Goal: Use online tool/utility: Utilize a website feature to perform a specific function

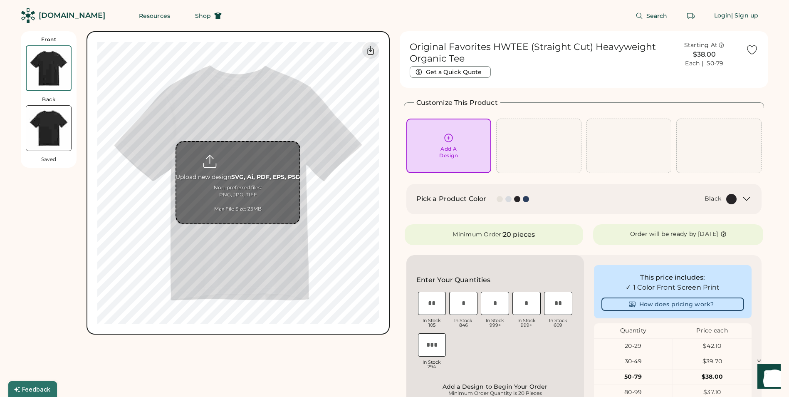
click at [262, 178] on input "file" at bounding box center [237, 182] width 123 height 81
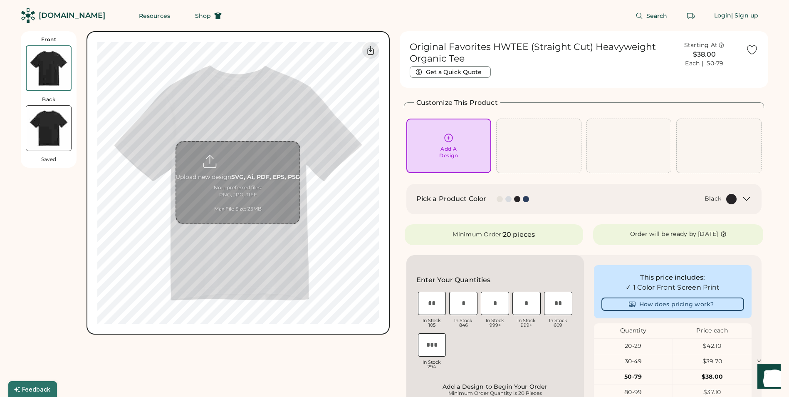
click at [39, 117] on img at bounding box center [48, 128] width 45 height 45
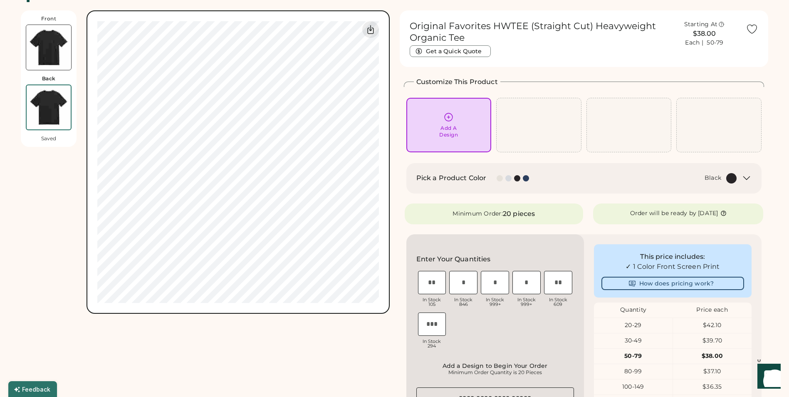
scroll to position [31, 0]
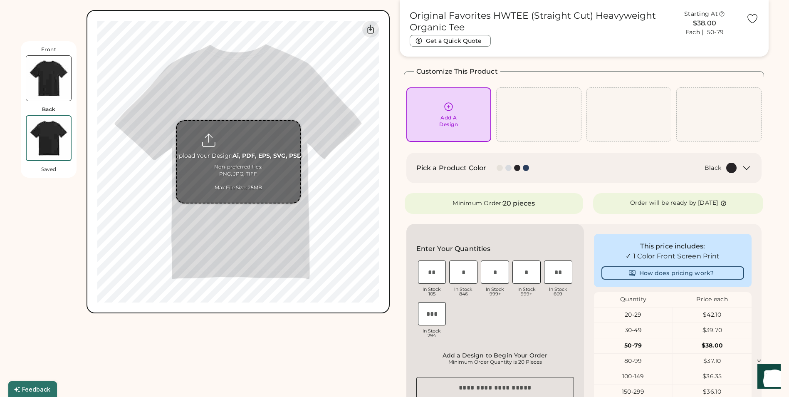
click at [243, 143] on input "file" at bounding box center [238, 161] width 123 height 81
type input "**********"
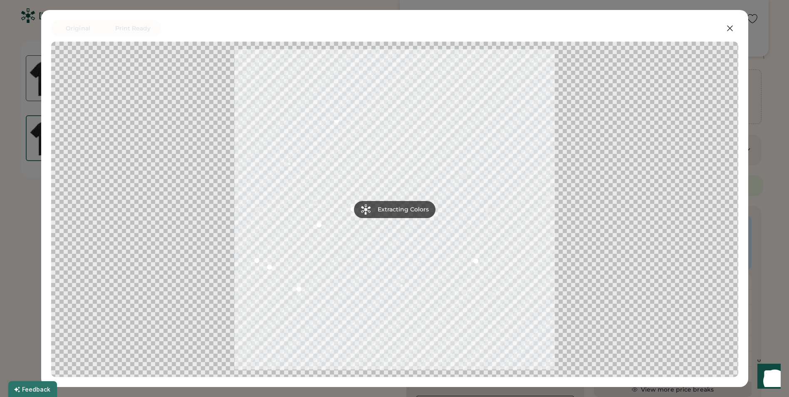
scroll to position [42, 0]
click at [383, 221] on div at bounding box center [395, 209] width 672 height 320
drag, startPoint x: 555, startPoint y: 195, endPoint x: 617, endPoint y: 208, distance: 63.2
click at [617, 208] on div at bounding box center [395, 209] width 672 height 320
drag, startPoint x: 494, startPoint y: 198, endPoint x: 308, endPoint y: 203, distance: 185.9
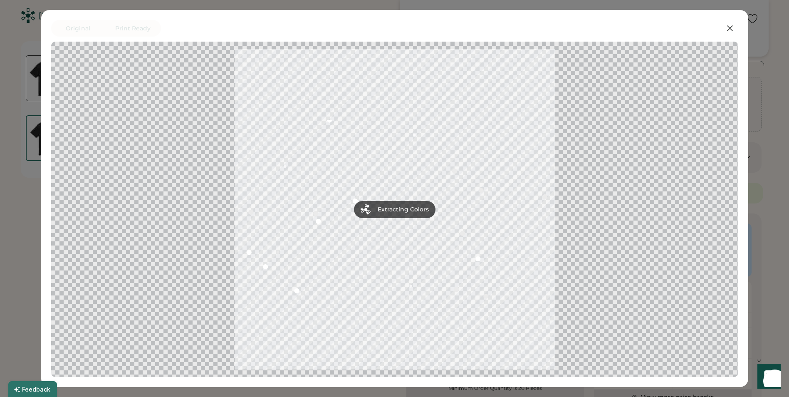
click at [314, 202] on div at bounding box center [395, 209] width 672 height 320
drag, startPoint x: 378, startPoint y: 216, endPoint x: 527, endPoint y: 244, distance: 151.0
click at [527, 244] on div at bounding box center [395, 209] width 672 height 320
drag, startPoint x: 424, startPoint y: 225, endPoint x: 501, endPoint y: 138, distance: 116.9
click at [493, 143] on div at bounding box center [395, 209] width 672 height 320
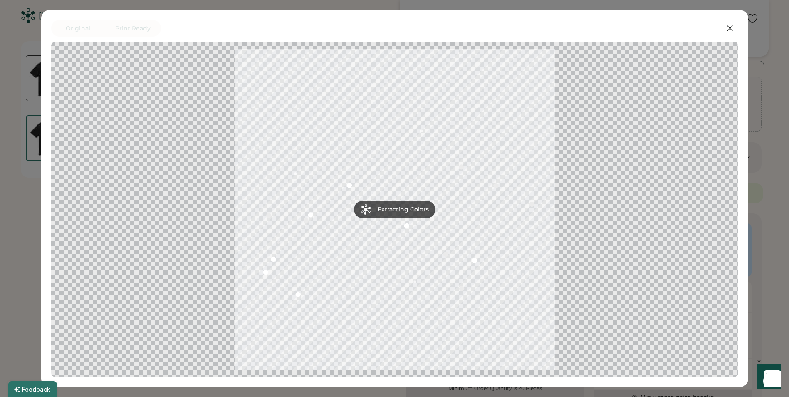
drag, startPoint x: 478, startPoint y: 133, endPoint x: 253, endPoint y: 185, distance: 230.3
click at [246, 193] on div at bounding box center [395, 209] width 672 height 320
drag, startPoint x: 338, startPoint y: 201, endPoint x: 497, endPoint y: 163, distance: 163.3
click at [499, 168] on div at bounding box center [395, 209] width 672 height 320
drag, startPoint x: 441, startPoint y: 170, endPoint x: 416, endPoint y: 299, distance: 130.9
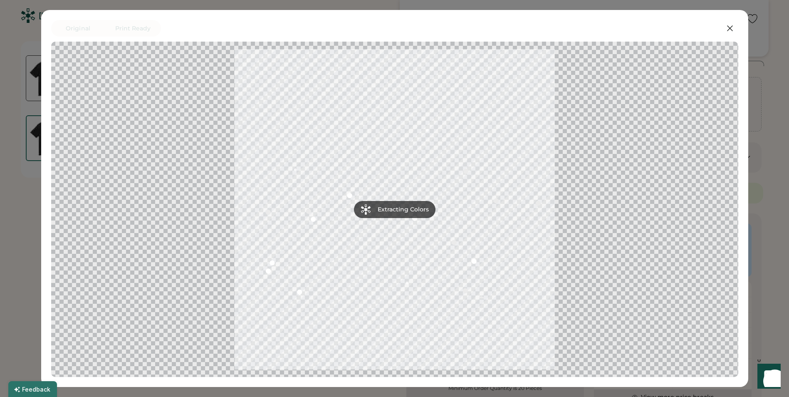
click at [341, 285] on div at bounding box center [395, 209] width 672 height 320
